Goal: Information Seeking & Learning: Learn about a topic

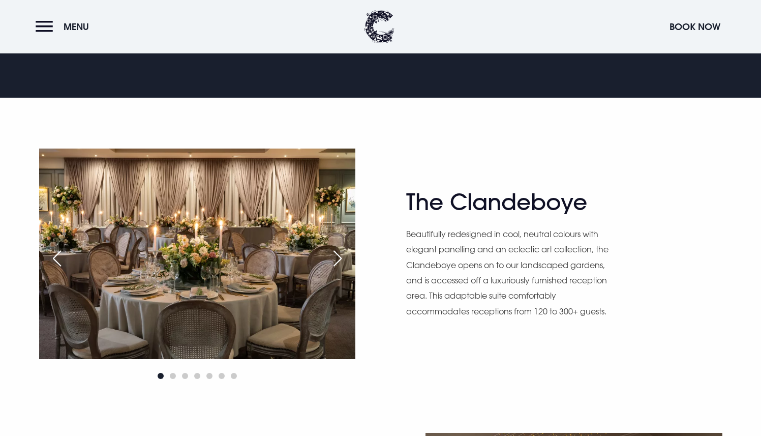
scroll to position [603, 0]
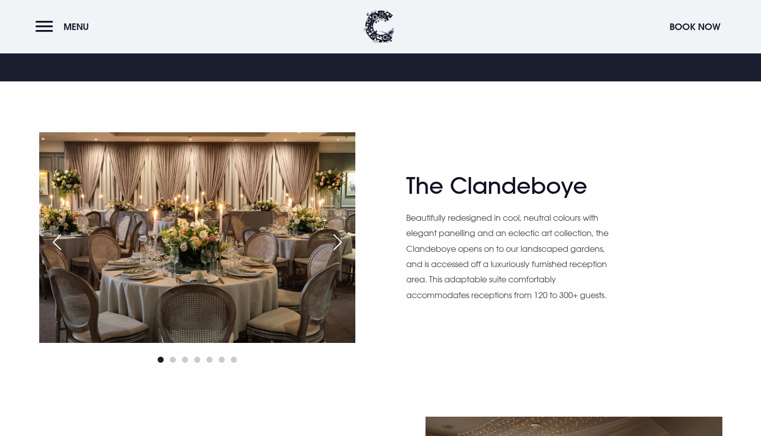
click at [292, 246] on img at bounding box center [197, 237] width 316 height 210
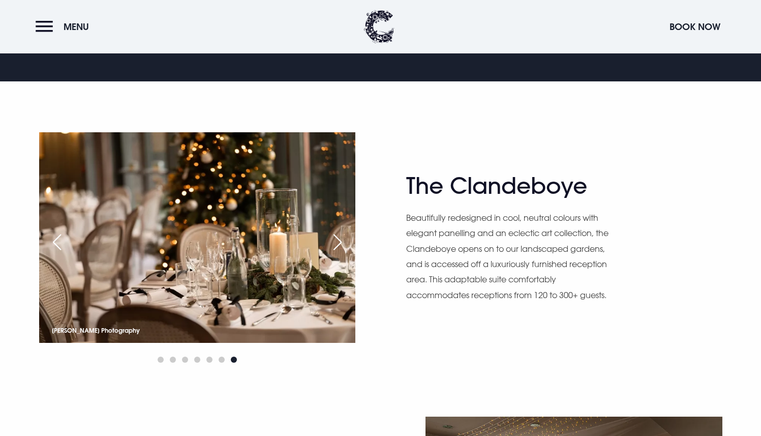
click at [333, 239] on div "Next slide" at bounding box center [337, 242] width 25 height 22
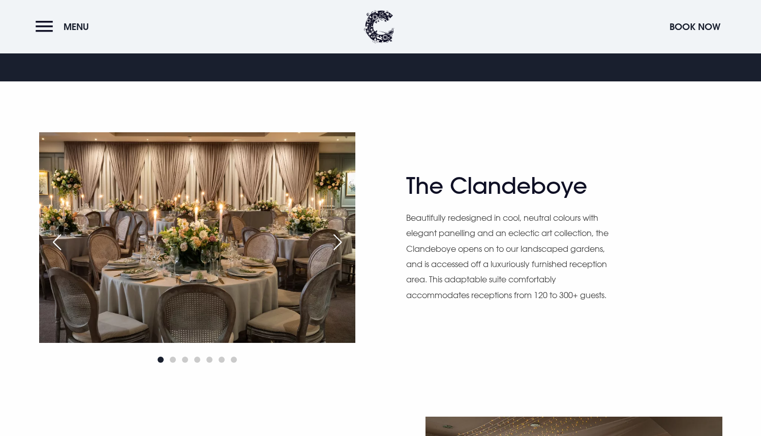
click at [333, 239] on div "Next slide" at bounding box center [337, 242] width 25 height 22
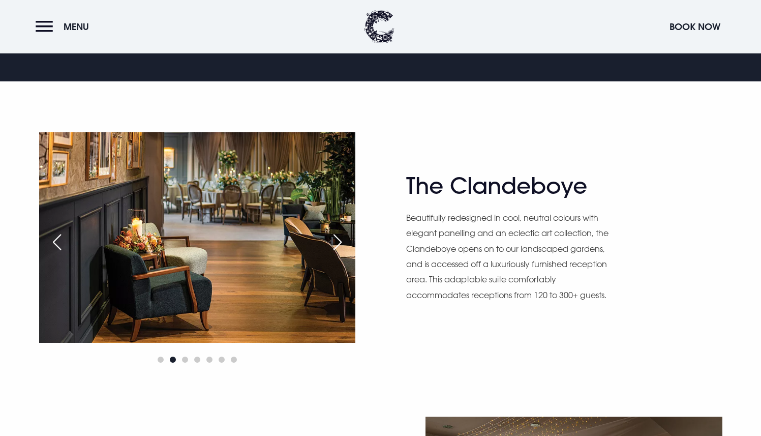
click at [333, 239] on div "Next slide" at bounding box center [337, 242] width 25 height 22
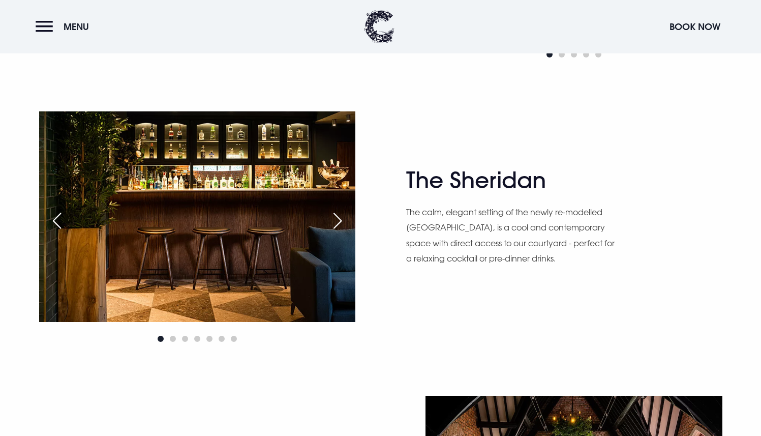
scroll to position [1175, 0]
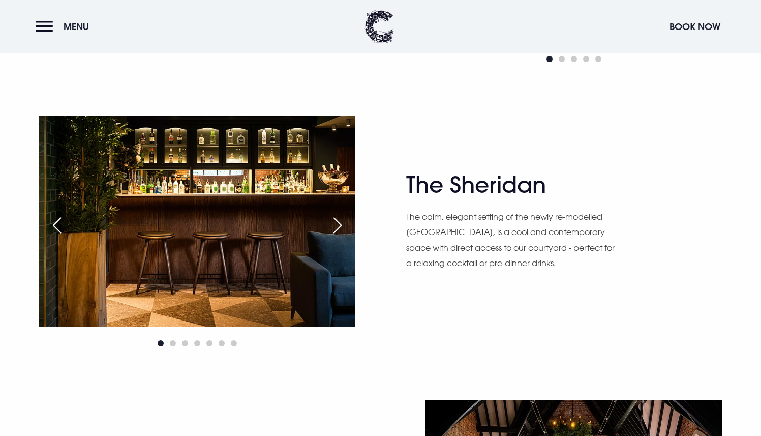
click at [447, 171] on h2 "The Sheridan" at bounding box center [505, 184] width 198 height 27
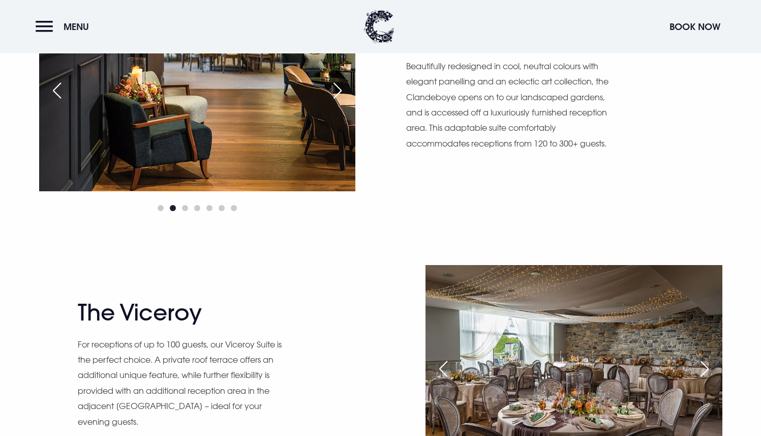
scroll to position [869, 0]
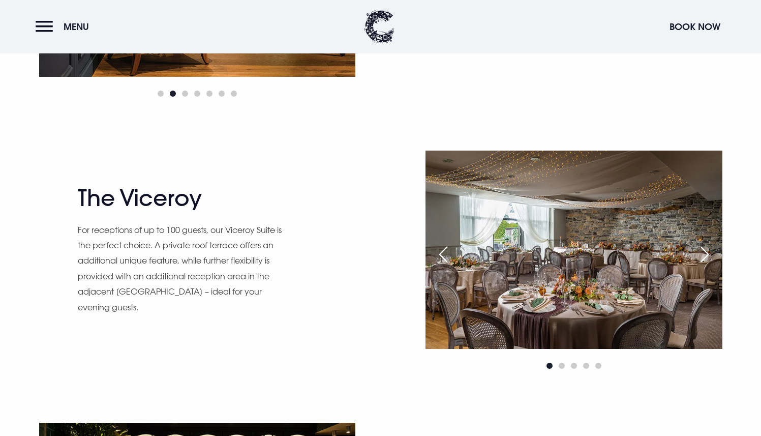
click at [165, 202] on h2 "The Viceroy" at bounding box center [177, 198] width 198 height 27
copy div "The Viceroy"
